Goal: Task Accomplishment & Management: Manage account settings

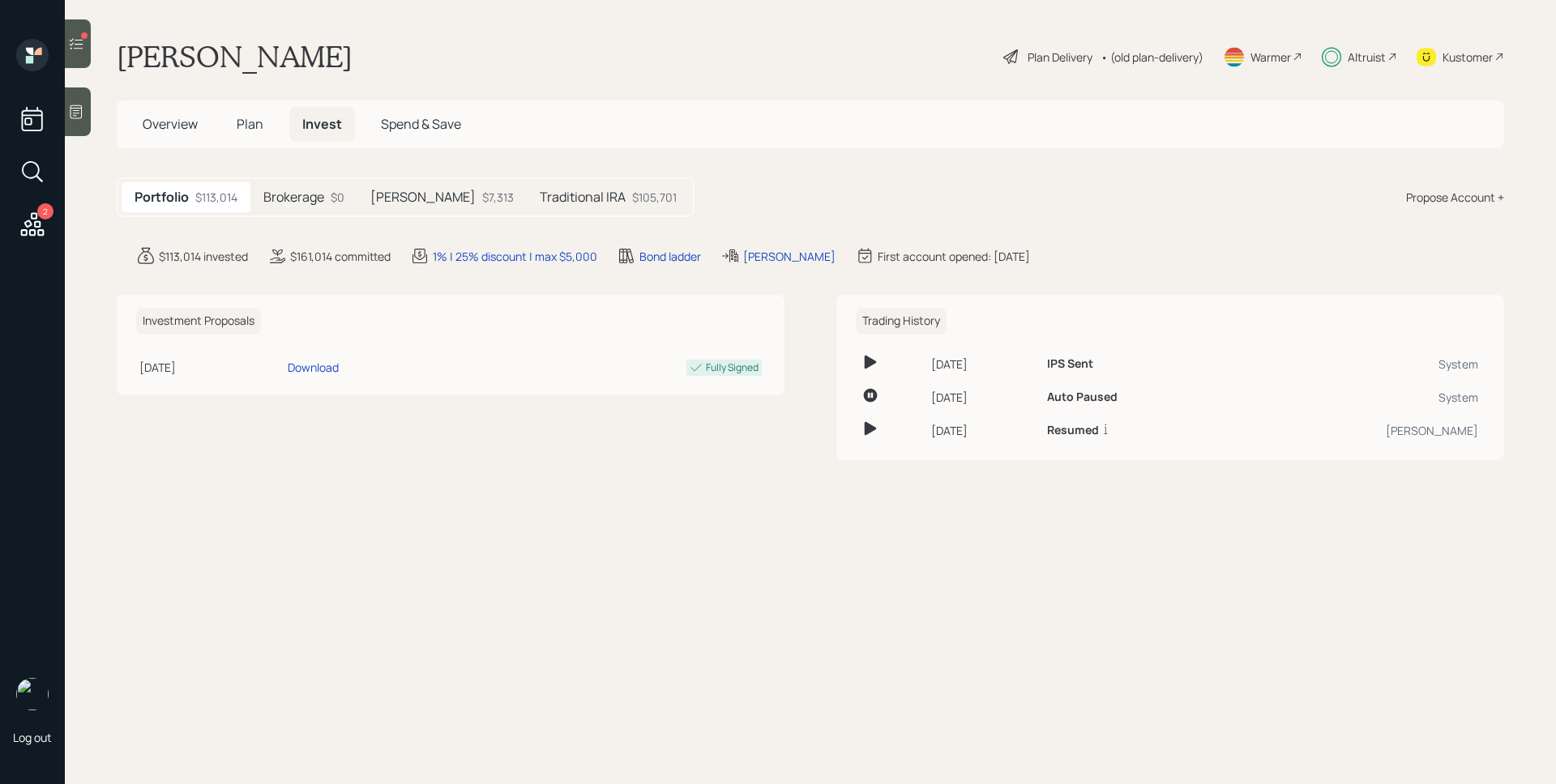
click at [402, 195] on h5 "[PERSON_NAME]" at bounding box center [423, 197] width 105 height 16
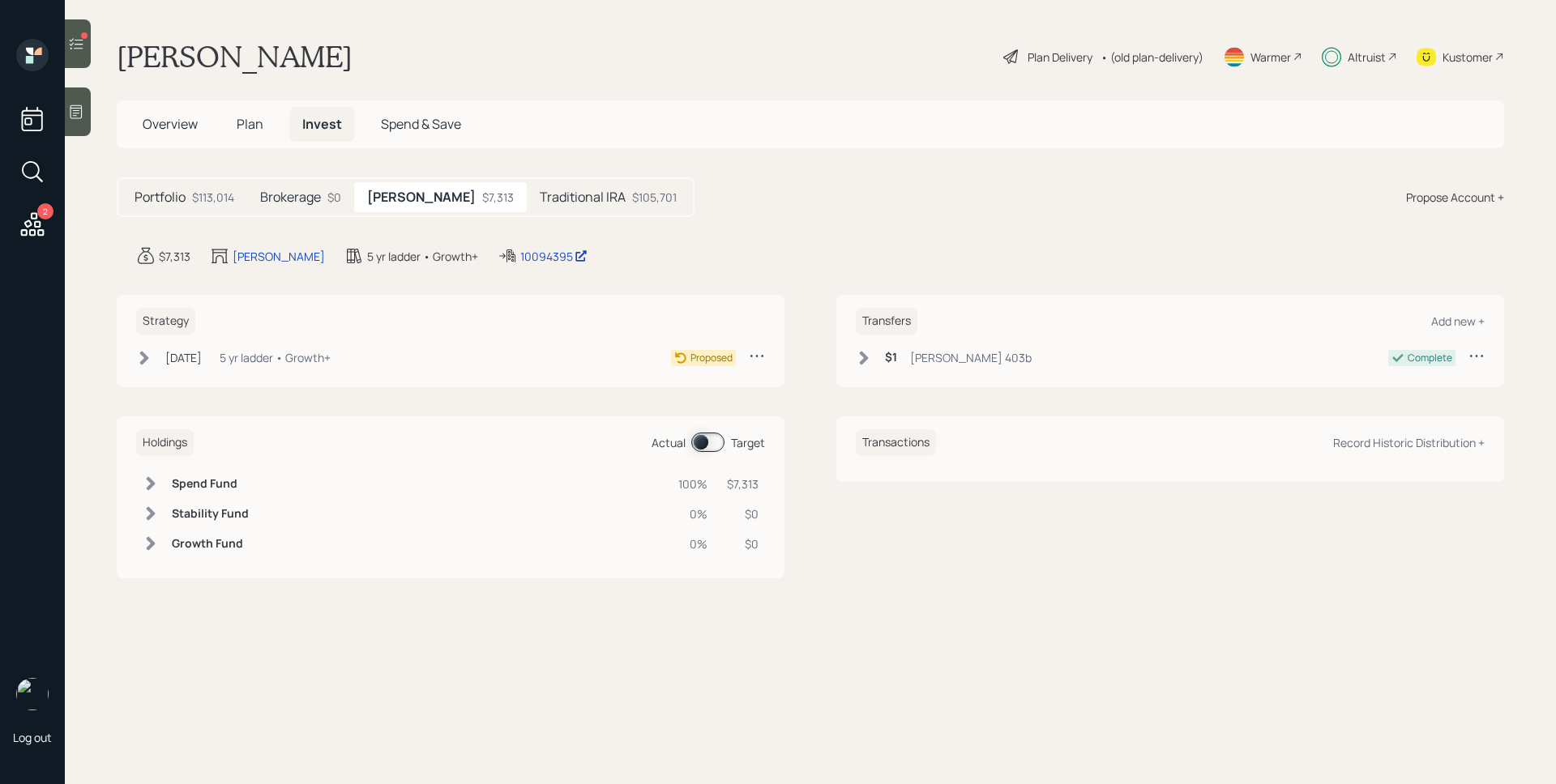
click at [241, 364] on div "[DATE] [DATE] 7:34 PM EST 5 yr ladder • Growth+" at bounding box center [233, 357] width 195 height 21
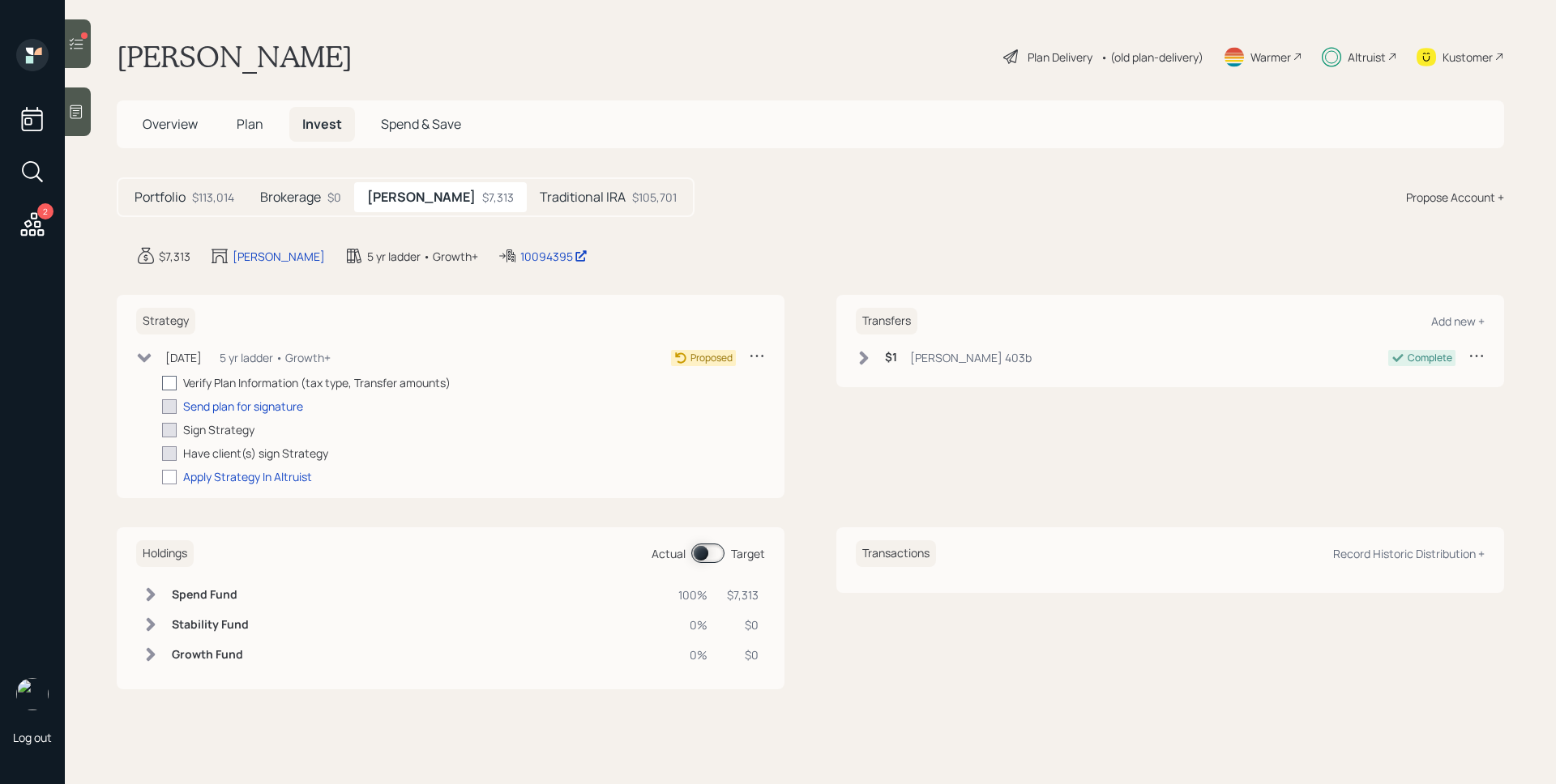
click at [174, 380] on div at bounding box center [169, 383] width 15 height 15
click at [162, 383] on input "checkbox" at bounding box center [161, 383] width 1 height 1
checkbox input "true"
click at [238, 404] on div "Send plan for signature" at bounding box center [243, 406] width 120 height 17
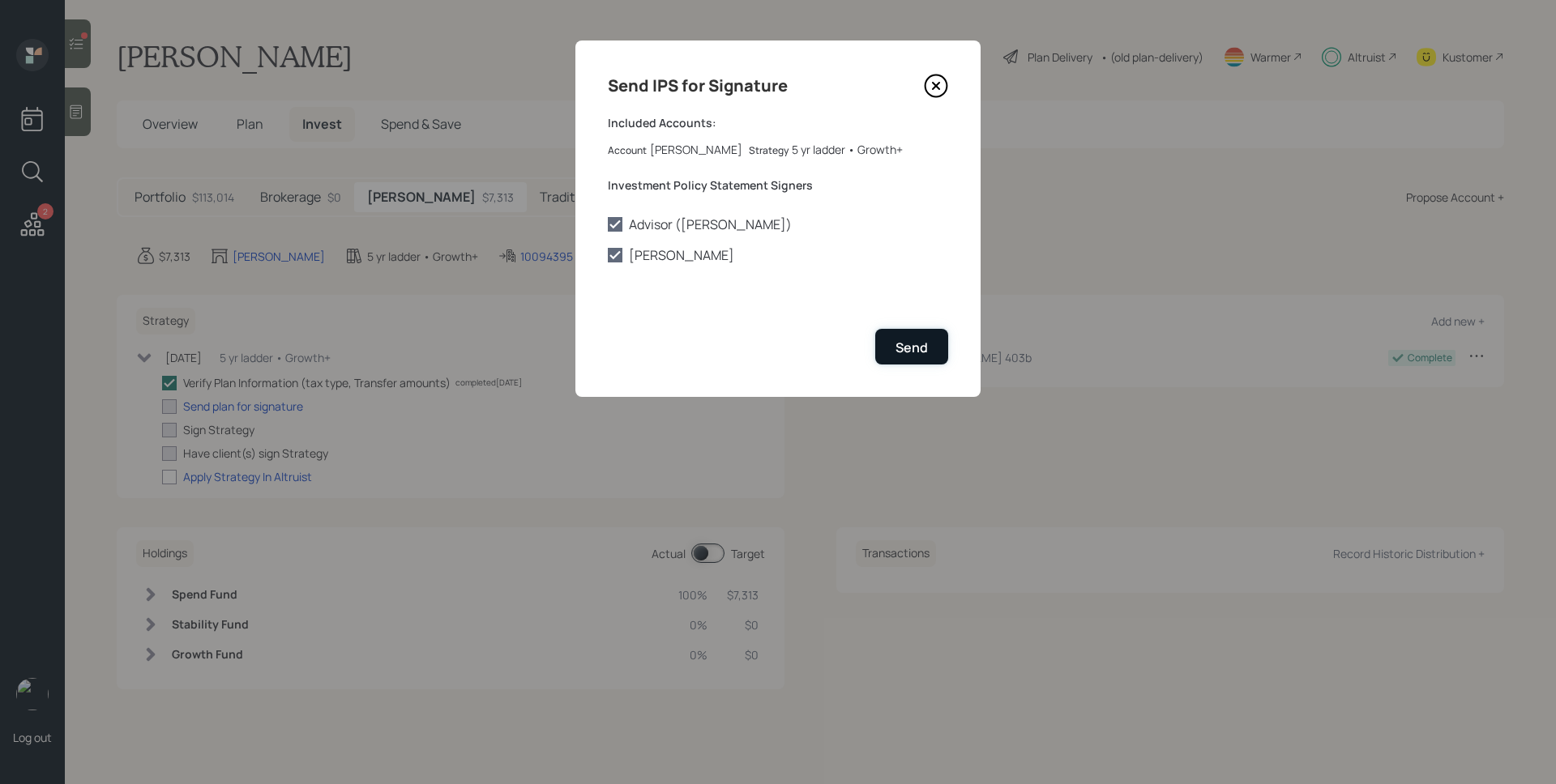
click at [907, 348] on div "Send" at bounding box center [911, 348] width 32 height 18
checkbox input "true"
